Goal: Transaction & Acquisition: Book appointment/travel/reservation

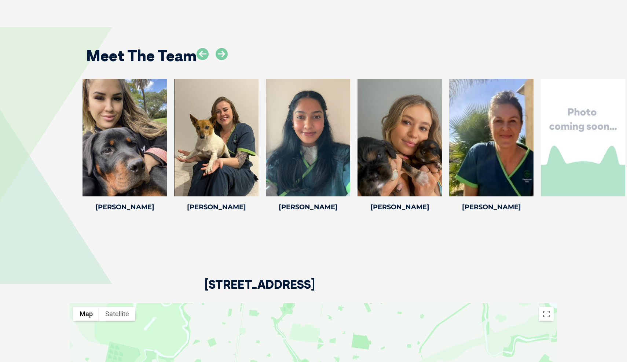
scroll to position [1156, 0]
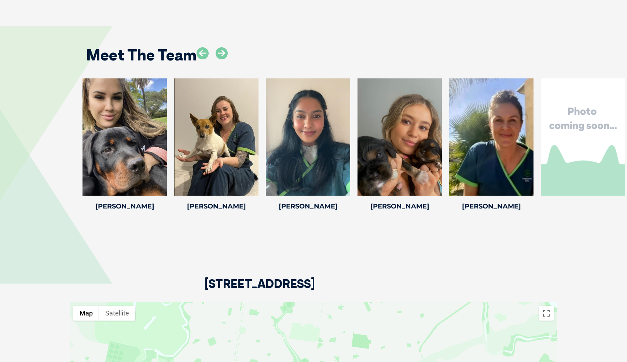
click at [137, 50] on h2 "Meet The Team" at bounding box center [141, 54] width 110 height 15
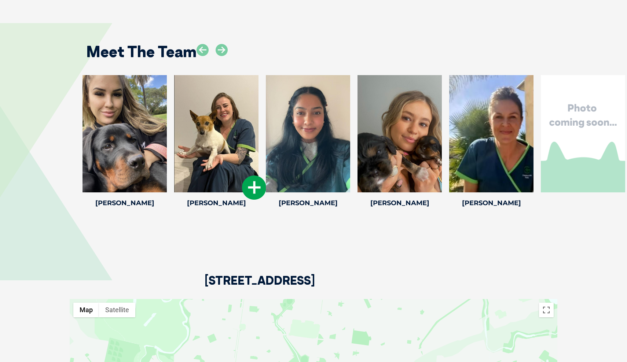
scroll to position [1161, 0]
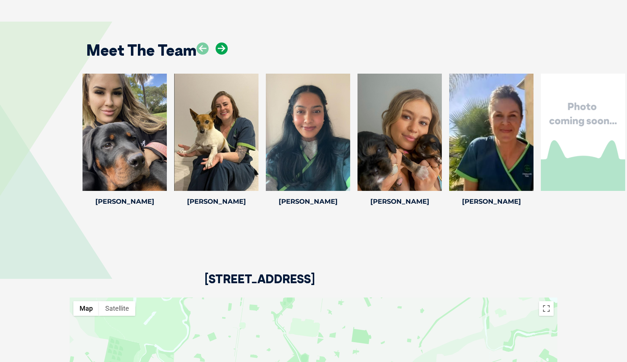
click at [219, 45] on icon at bounding box center [222, 49] width 12 height 12
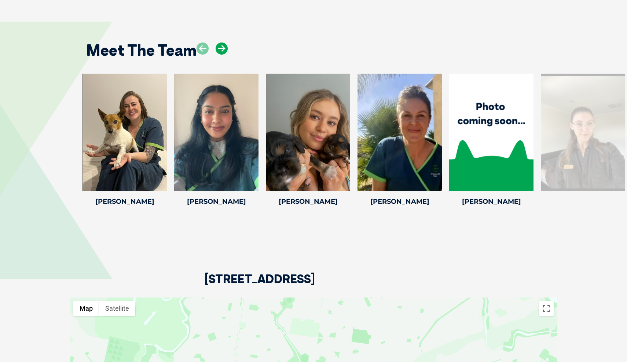
click at [219, 45] on icon at bounding box center [222, 49] width 12 height 12
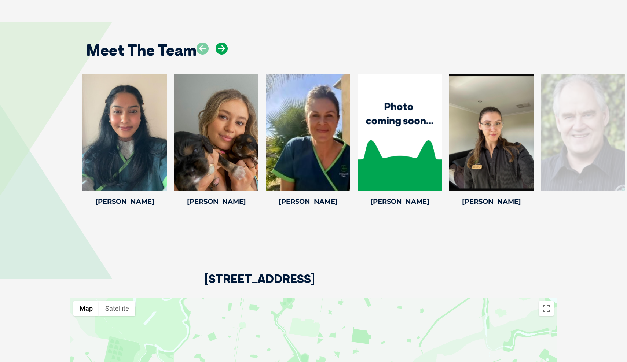
click at [219, 45] on icon at bounding box center [222, 49] width 12 height 12
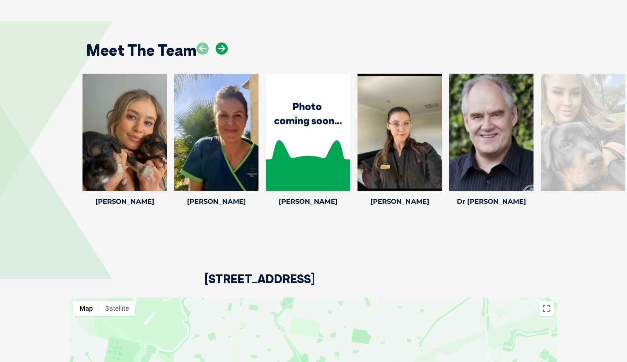
click at [219, 45] on icon at bounding box center [222, 49] width 12 height 12
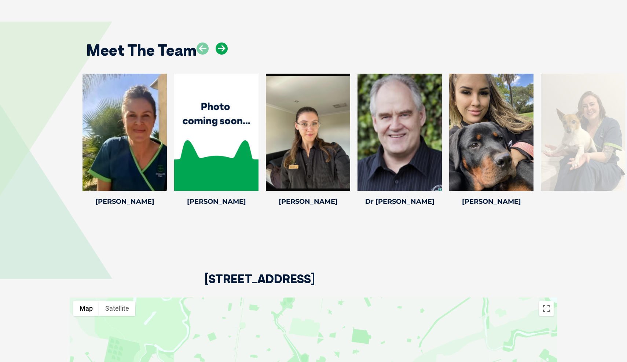
click at [219, 45] on icon at bounding box center [222, 49] width 12 height 12
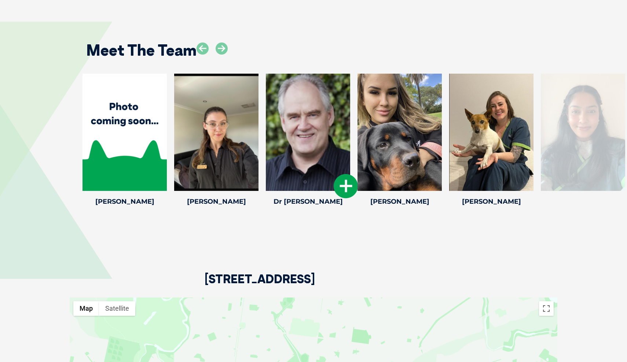
click at [314, 129] on div at bounding box center [308, 132] width 84 height 117
click at [337, 183] on icon at bounding box center [346, 186] width 24 height 24
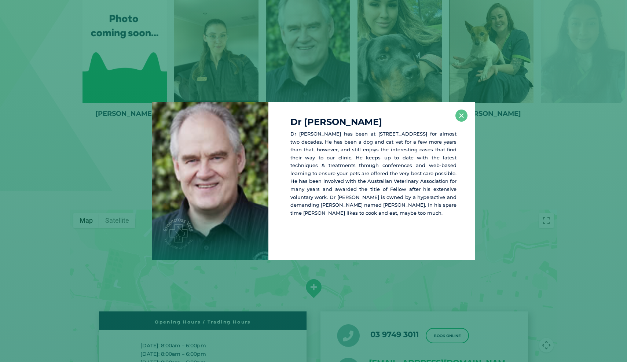
scroll to position [1250, 0]
click at [464, 120] on button "×" at bounding box center [462, 116] width 12 height 12
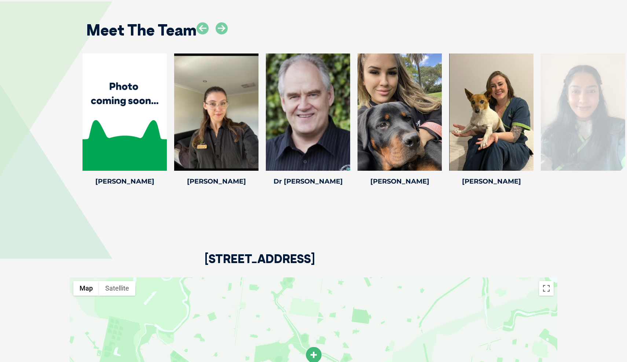
scroll to position [1151, 0]
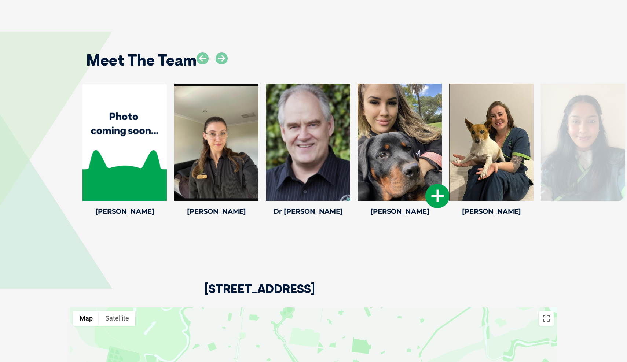
click at [437, 140] on div at bounding box center [400, 142] width 84 height 117
click at [412, 126] on div at bounding box center [400, 142] width 84 height 117
click at [437, 193] on icon at bounding box center [438, 196] width 24 height 24
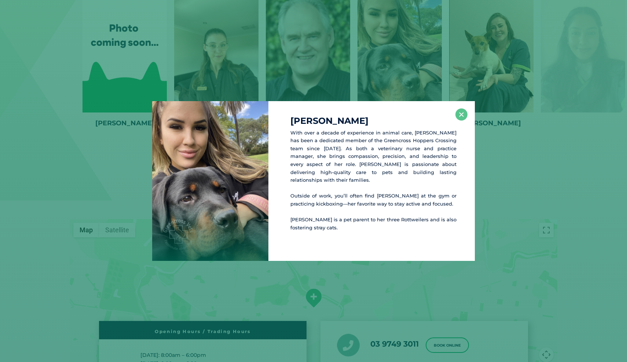
scroll to position [1240, 0]
click at [462, 117] on button "×" at bounding box center [462, 115] width 12 height 12
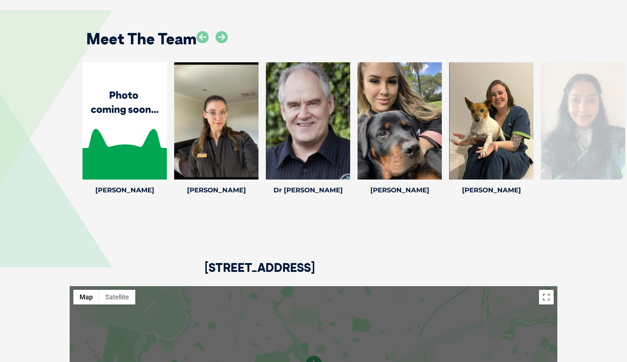
scroll to position [1172, 0]
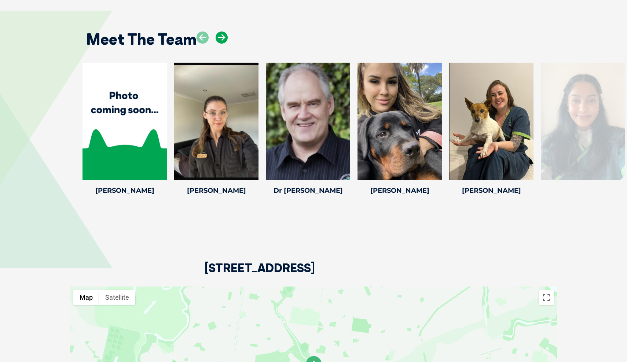
click at [224, 33] on icon at bounding box center [222, 38] width 12 height 12
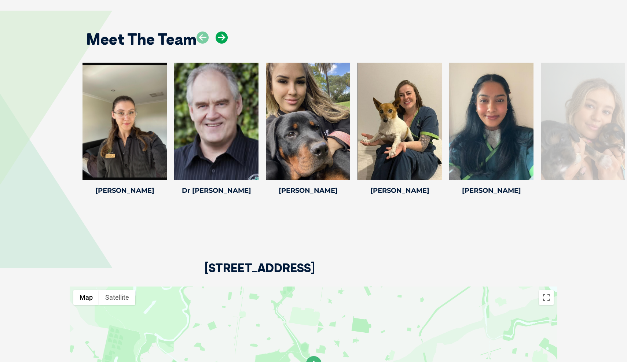
click at [224, 33] on icon at bounding box center [222, 38] width 12 height 12
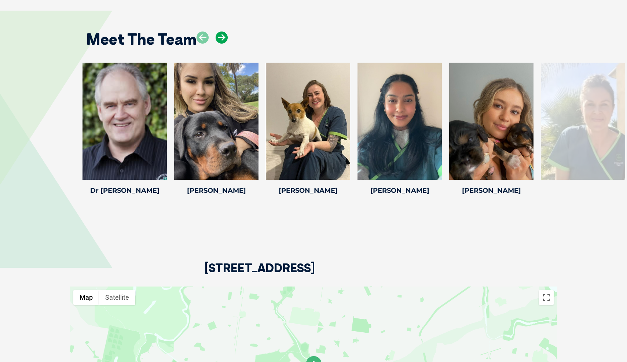
click at [224, 33] on icon at bounding box center [222, 38] width 12 height 12
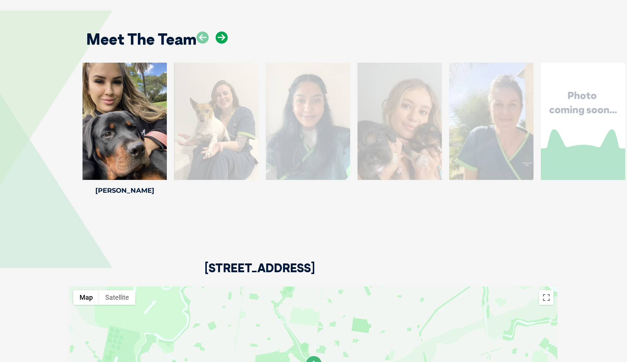
click at [224, 33] on icon at bounding box center [222, 38] width 12 height 12
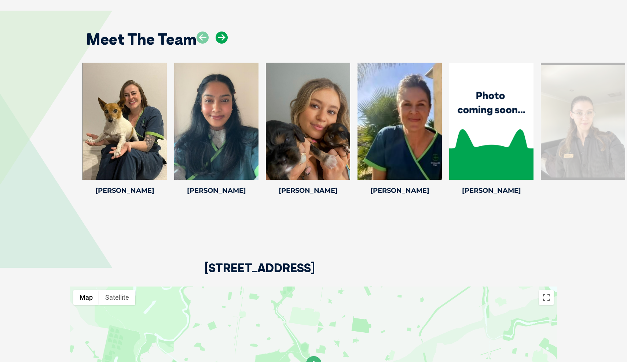
click at [224, 33] on icon at bounding box center [222, 38] width 12 height 12
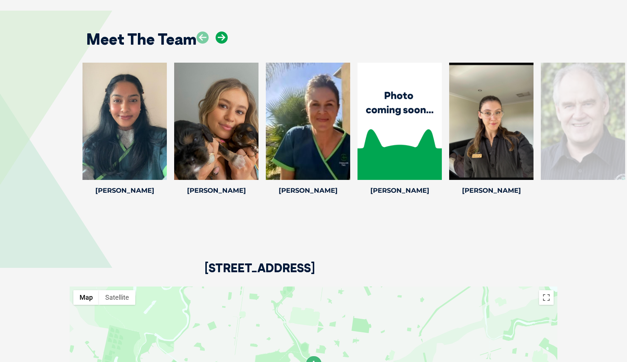
click at [224, 33] on icon at bounding box center [222, 38] width 12 height 12
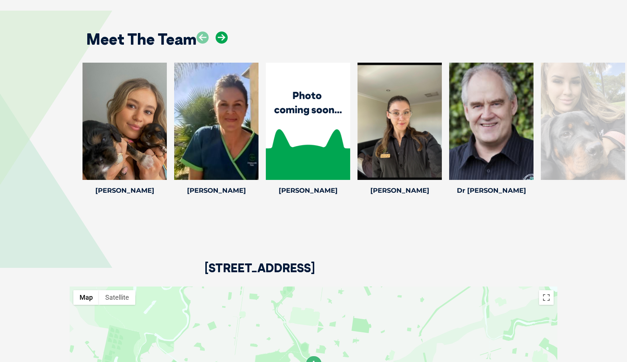
click at [224, 33] on icon at bounding box center [222, 38] width 12 height 12
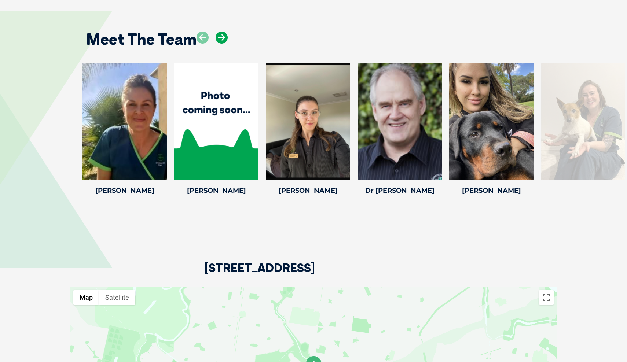
click at [224, 33] on icon at bounding box center [222, 38] width 12 height 12
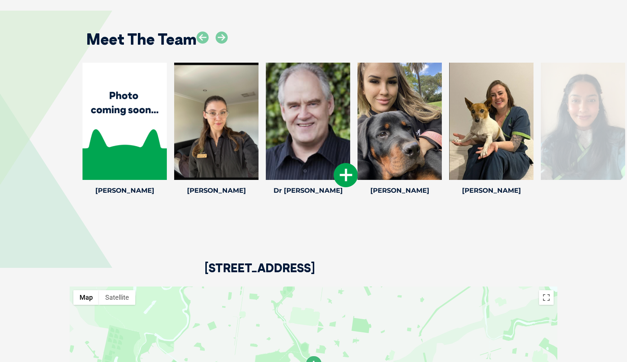
click at [291, 99] on div at bounding box center [308, 121] width 84 height 117
click at [310, 187] on h4 "Dr Jeff B" at bounding box center [308, 190] width 84 height 7
click at [341, 175] on icon at bounding box center [346, 175] width 24 height 24
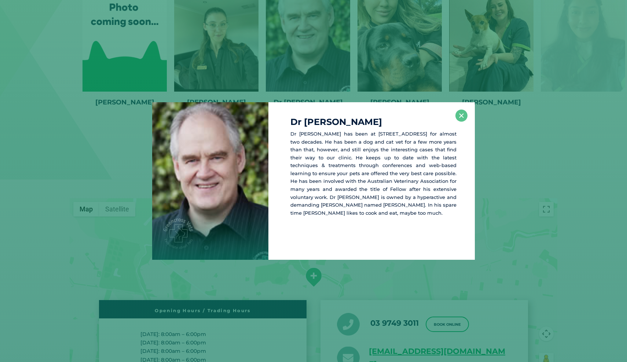
scroll to position [1261, 0]
click at [457, 119] on button "×" at bounding box center [462, 116] width 12 height 12
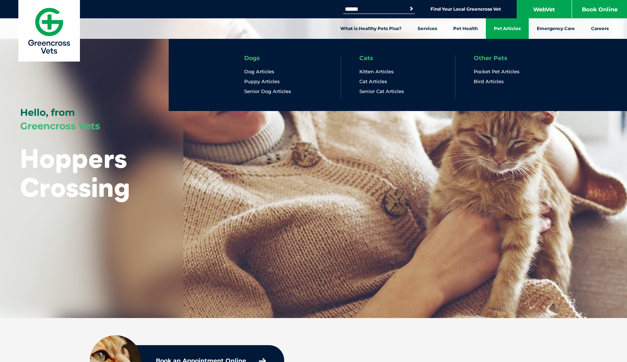
scroll to position [0, 0]
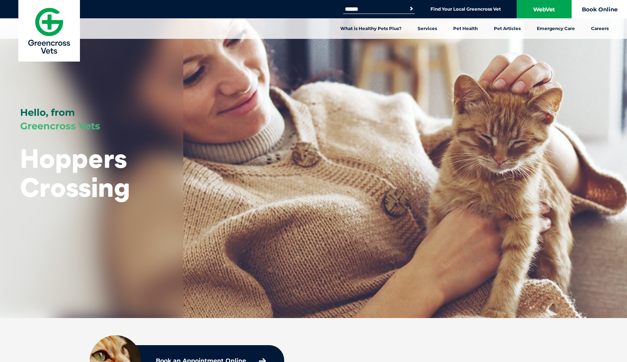
click at [593, 12] on link "Book Online" at bounding box center [599, 9] width 55 height 18
click at [547, 13] on link "WebVet" at bounding box center [544, 9] width 55 height 18
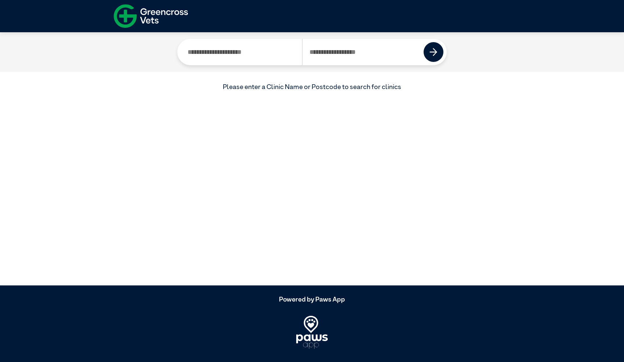
click at [266, 59] on input "Search by Clinic Name" at bounding box center [241, 52] width 121 height 26
type input "*"
type input "**********"
click at [429, 55] on button at bounding box center [433, 52] width 20 height 20
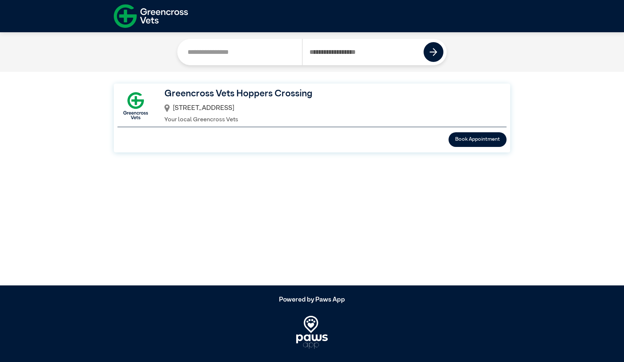
click at [298, 91] on h3 "Greencross Vets Hoppers Crossing" at bounding box center [329, 94] width 331 height 14
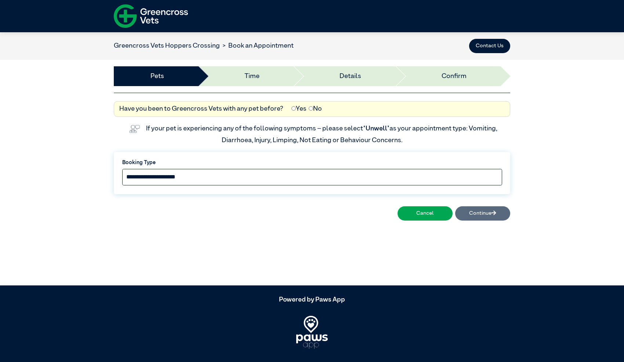
select select "*****"
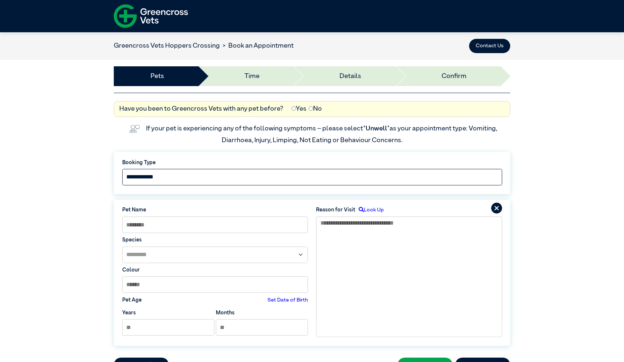
scroll to position [111, 0]
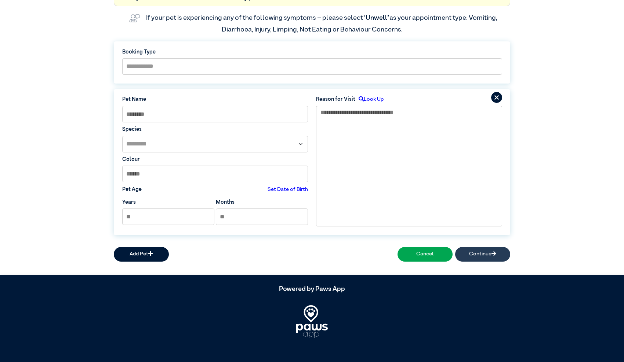
click at [472, 258] on button "Continue" at bounding box center [482, 254] width 55 height 15
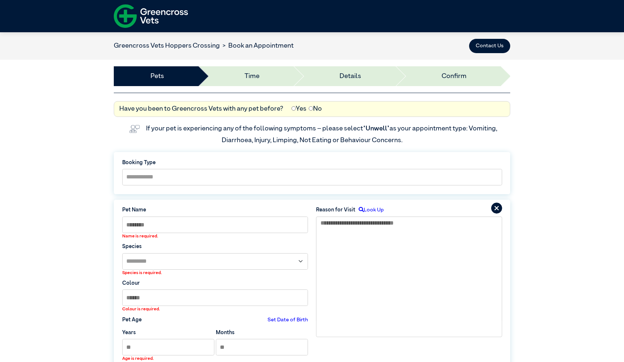
scroll to position [0, 0]
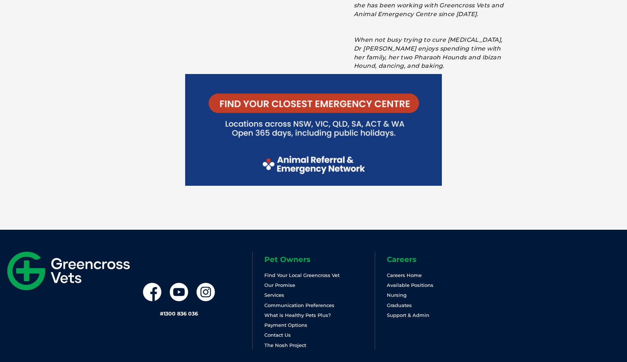
scroll to position [1599, 0]
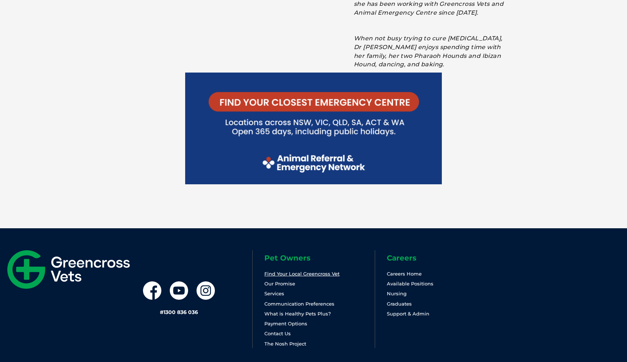
click at [335, 271] on link "Find Your Local Greencross Vet" at bounding box center [302, 274] width 75 height 6
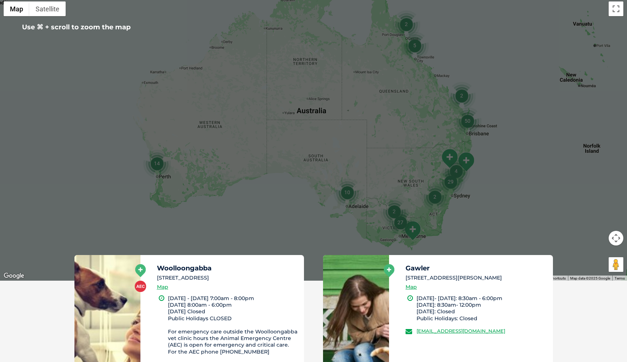
scroll to position [288, 0]
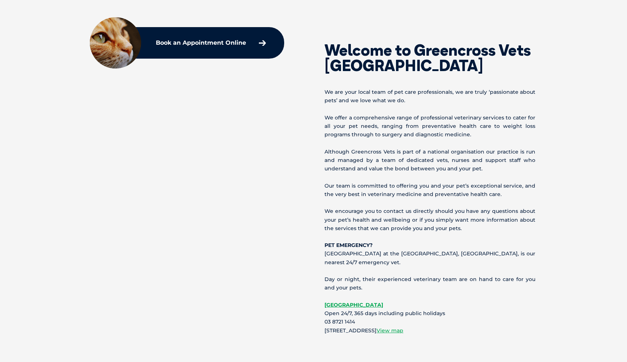
scroll to position [323, 0]
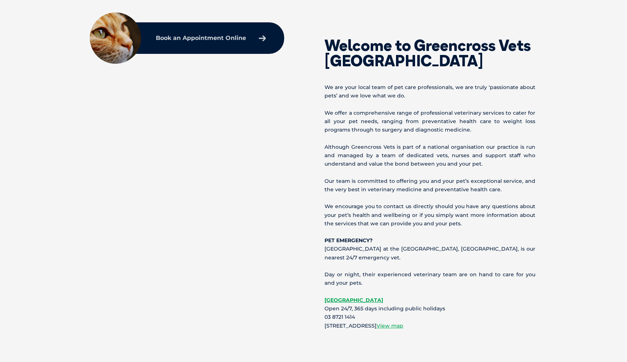
click at [217, 35] on p "Book an Appointment Online" at bounding box center [201, 38] width 90 height 6
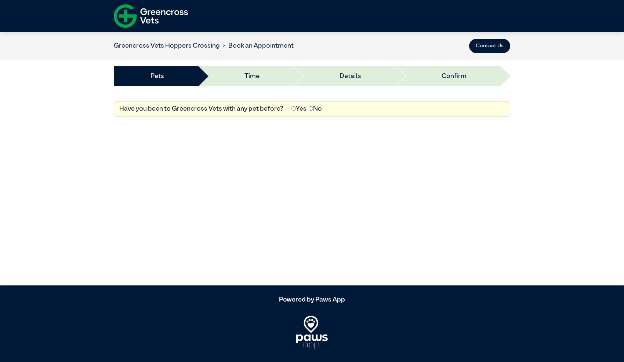
click at [295, 110] on label "Yes" at bounding box center [298, 109] width 15 height 10
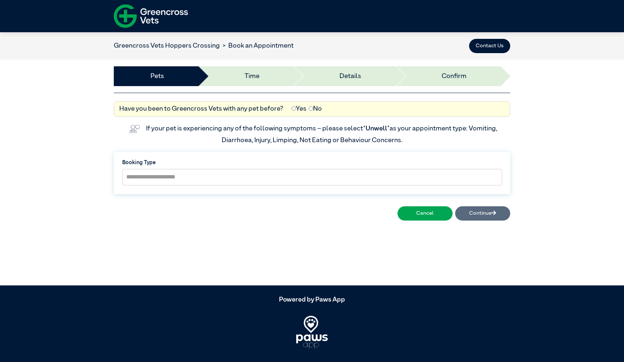
click at [277, 88] on div "Pets Time Details Deposit Confirm" at bounding box center [312, 76] width 396 height 33
click at [278, 77] on li "Time" at bounding box center [244, 76] width 95 height 20
click at [353, 73] on li "Details" at bounding box center [343, 76] width 102 height 20
click at [418, 78] on li "Confirm" at bounding box center [446, 76] width 105 height 20
